Goal: Task Accomplishment & Management: Manage account settings

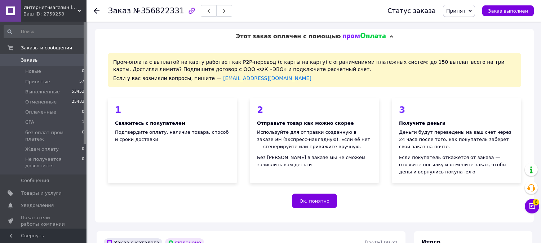
scroll to position [160, 0]
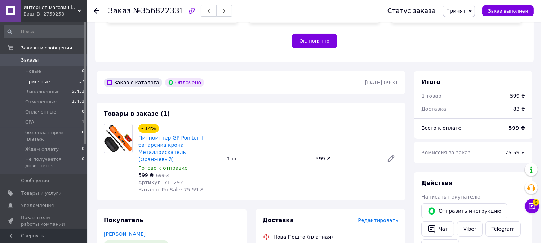
click at [48, 82] on li "Принятые 57" at bounding box center [44, 82] width 89 height 10
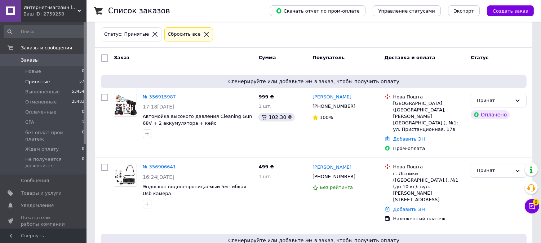
scroll to position [80, 0]
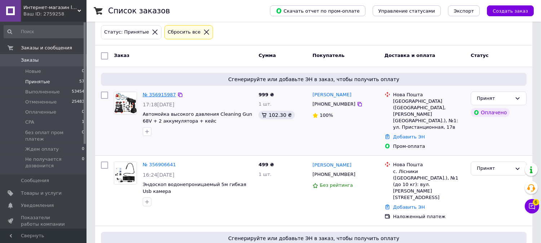
click at [168, 92] on link "№ 356915987" at bounding box center [159, 94] width 33 height 5
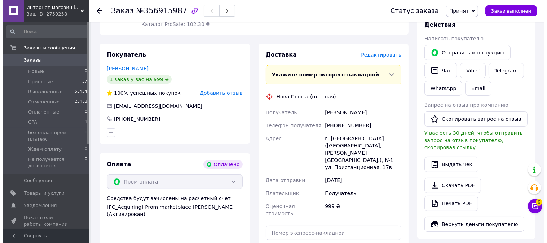
scroll to position [320, 0]
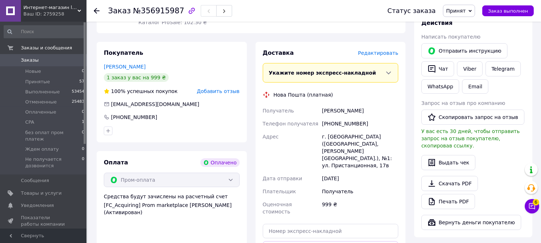
click at [387, 55] on span "Редактировать" at bounding box center [378, 53] width 40 height 6
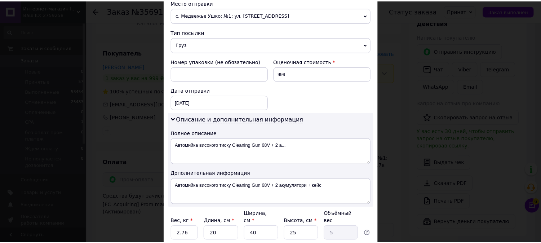
scroll to position [317, 0]
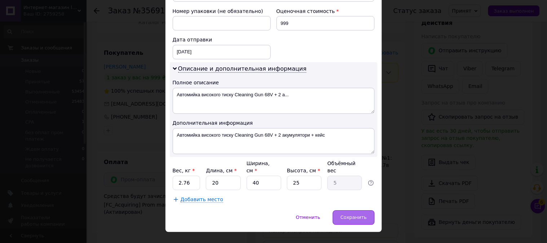
click at [349, 215] on span "Сохранить" at bounding box center [354, 217] width 26 height 5
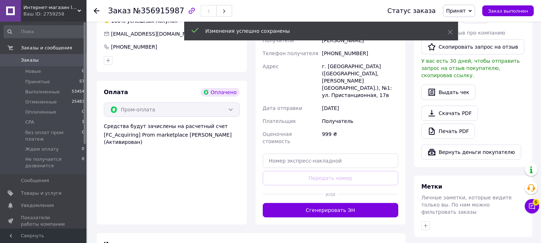
scroll to position [401, 0]
